Goal: Transaction & Acquisition: Subscribe to service/newsletter

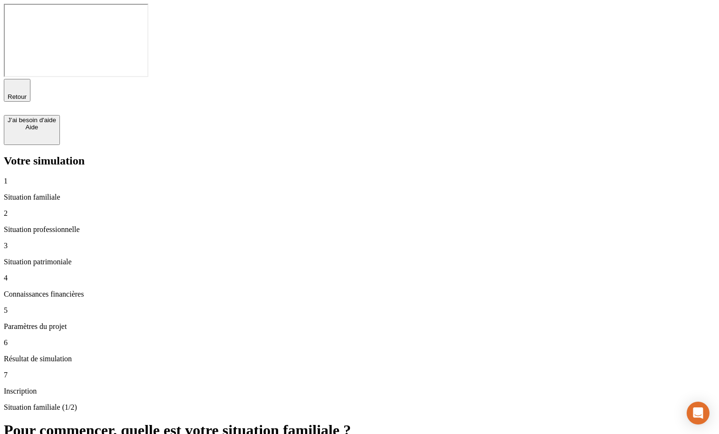
click at [17, 100] on span "button" at bounding box center [17, 100] width 0 height 0
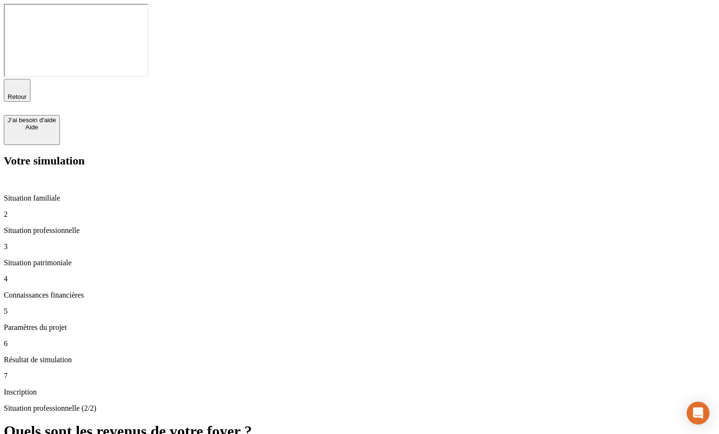
type input "100 000"
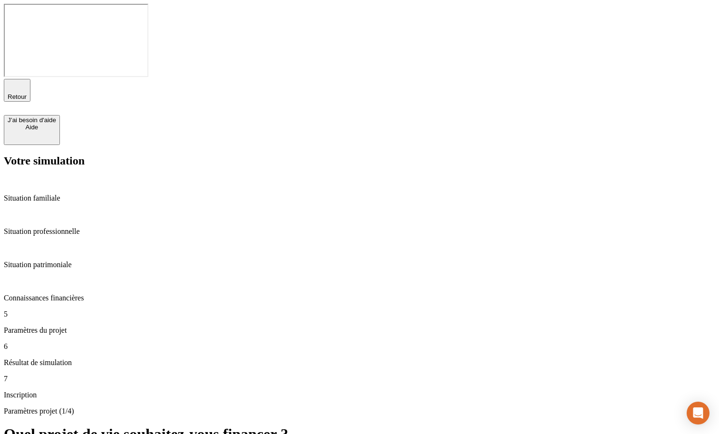
type input "43"
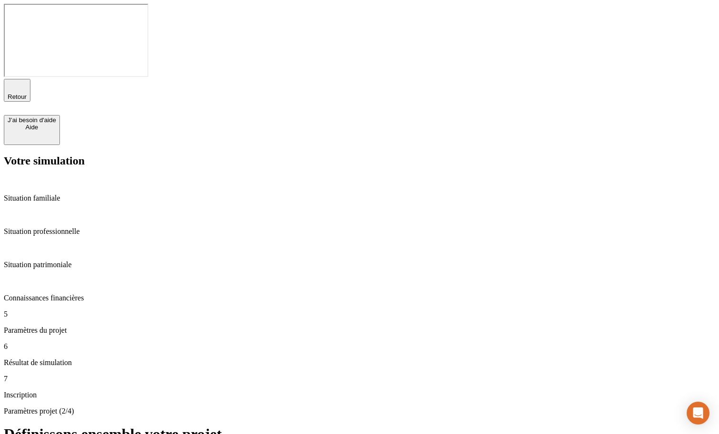
type input "6"
type input "65"
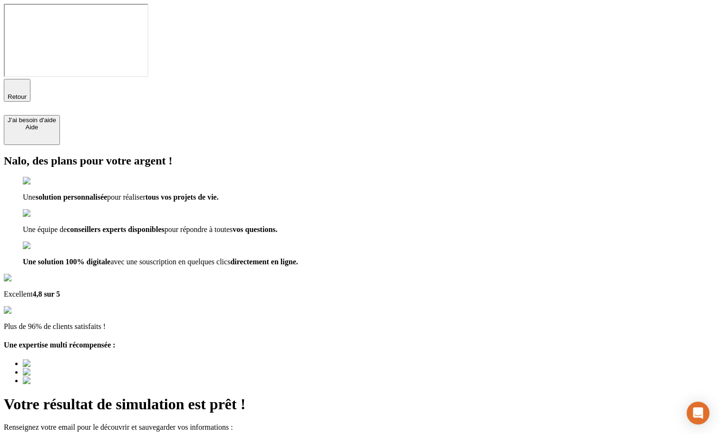
type input "a@[DOMAIN_NAME]"
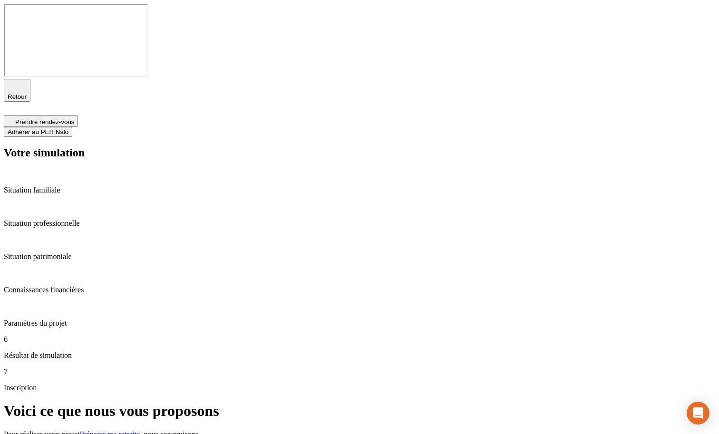
click at [68, 128] on span "Adhérer au PER Nalo" at bounding box center [38, 131] width 61 height 7
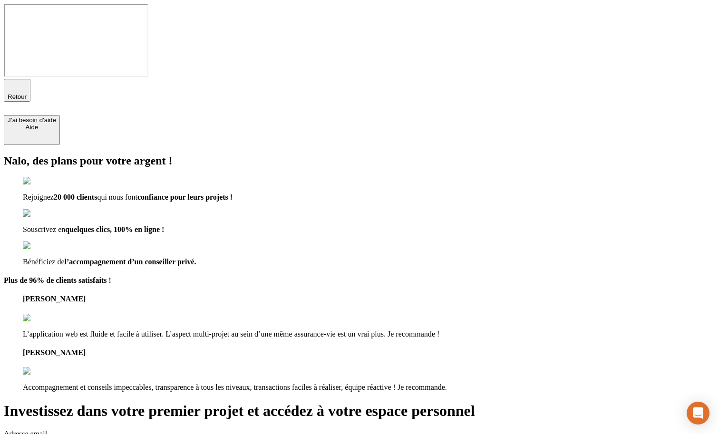
drag, startPoint x: 439, startPoint y: 117, endPoint x: 332, endPoint y: 114, distance: 107.1
type input "t"
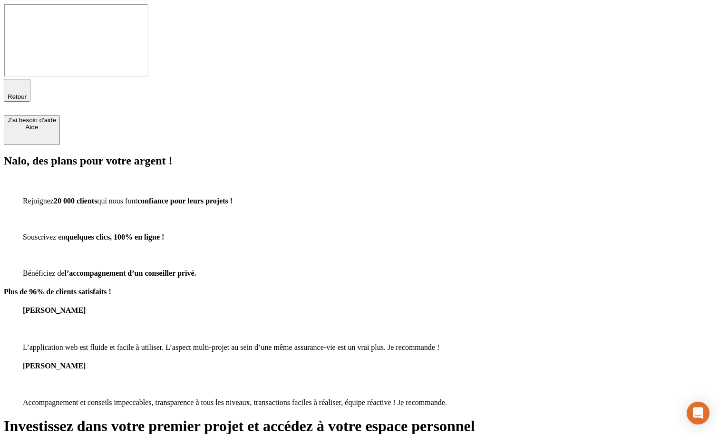
type input "[EMAIL_ADDRESS][DOMAIN_NAME]"
